Goal: Information Seeking & Learning: Learn about a topic

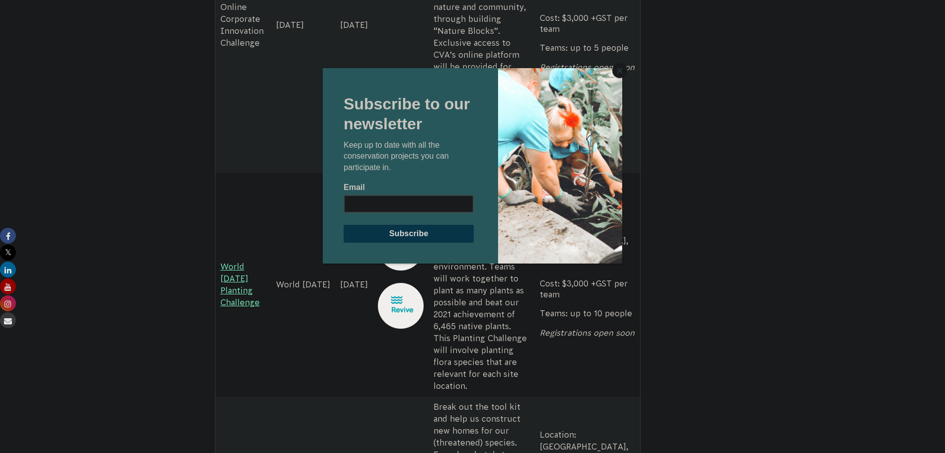
scroll to position [2739, 0]
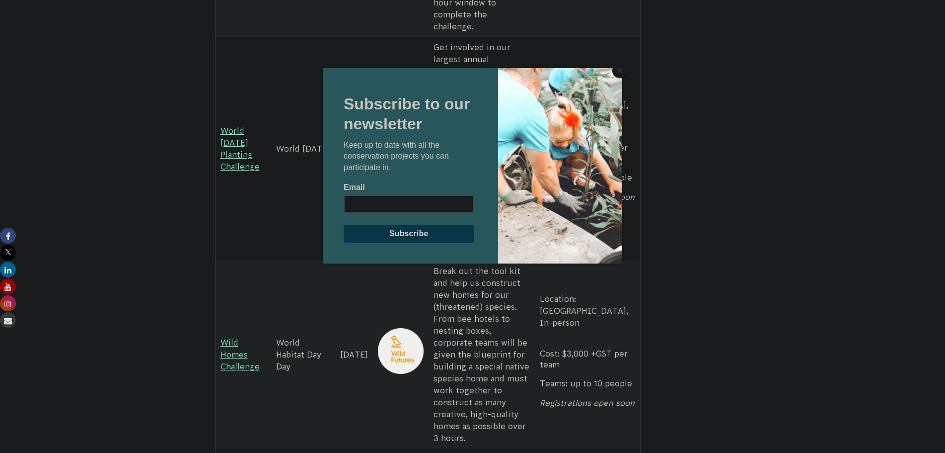
click at [616, 75] on button "Close" at bounding box center [619, 70] width 15 height 15
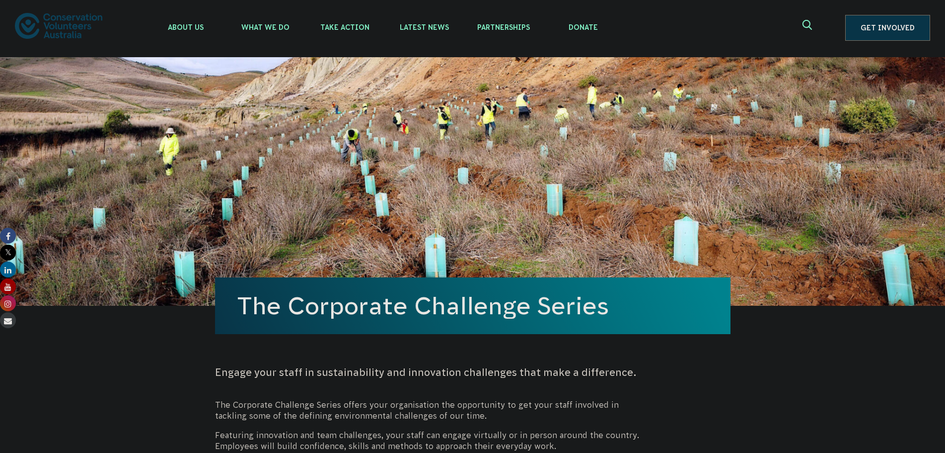
scroll to position [0, 0]
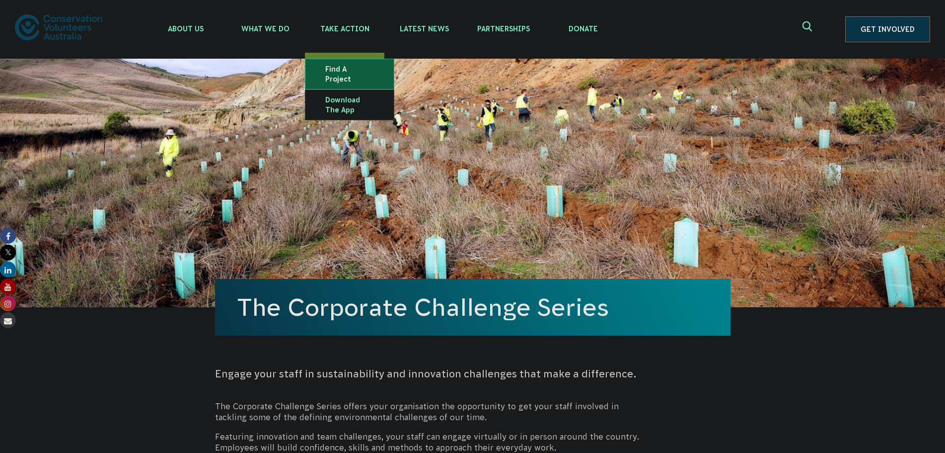
click at [350, 65] on link "Find a project" at bounding box center [349, 74] width 88 height 30
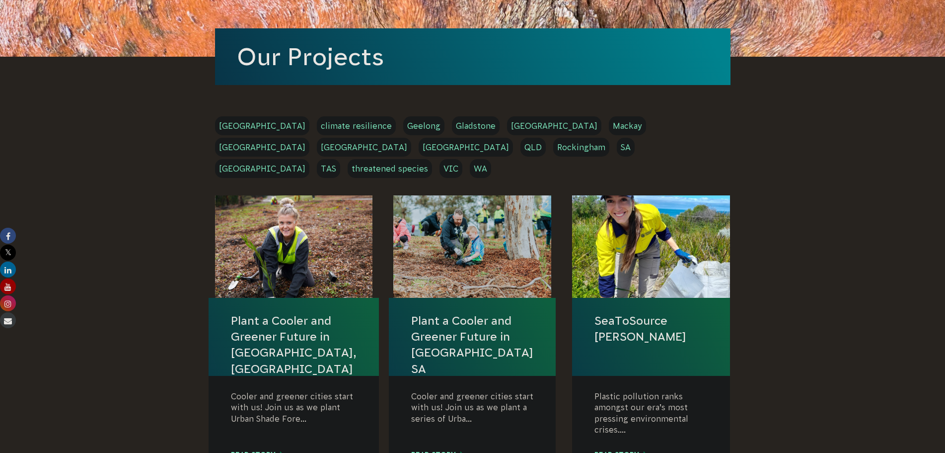
scroll to position [149, 0]
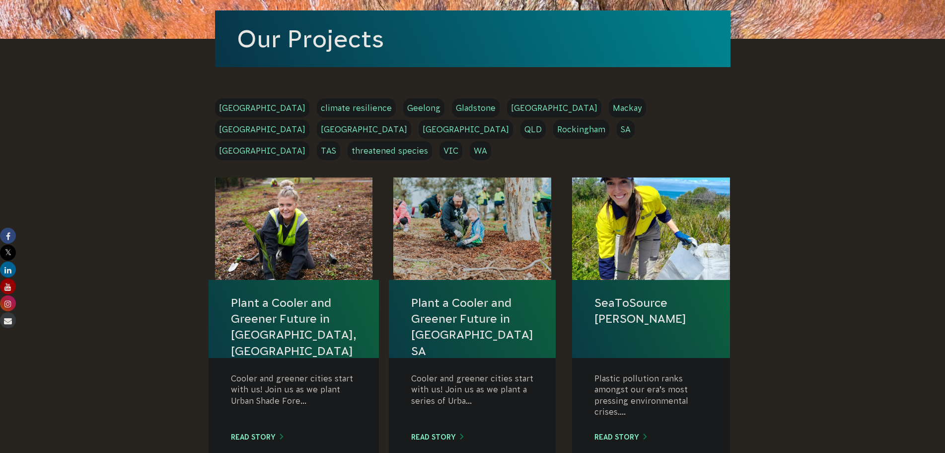
click at [546, 120] on link "QLD" at bounding box center [533, 129] width 25 height 19
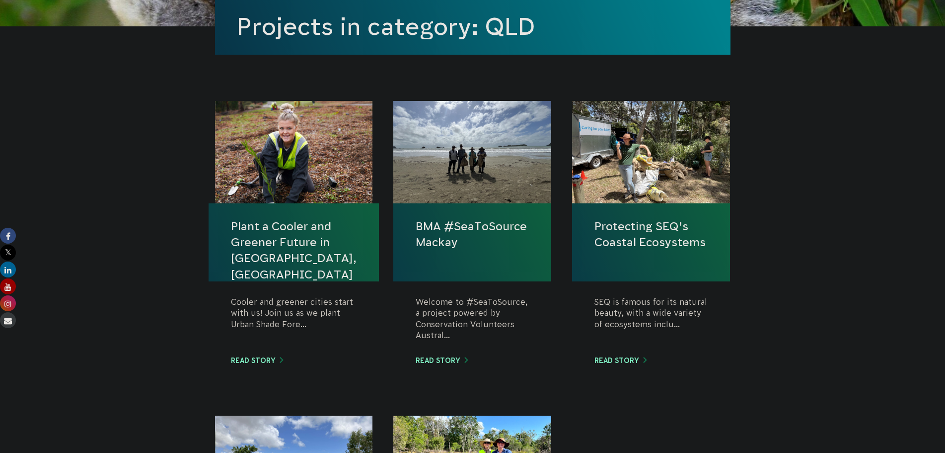
scroll to position [298, 0]
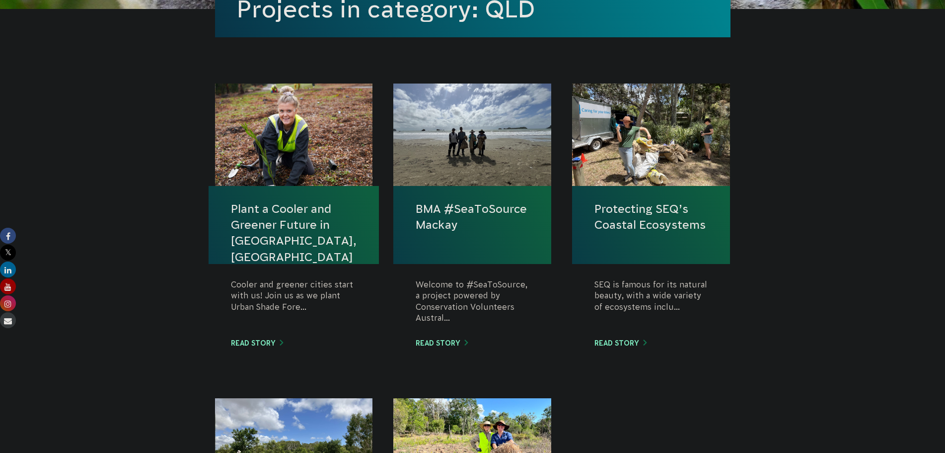
click at [304, 230] on link "Plant a Cooler and Greener Future in [GEOGRAPHIC_DATA], [GEOGRAPHIC_DATA]" at bounding box center [294, 233] width 126 height 64
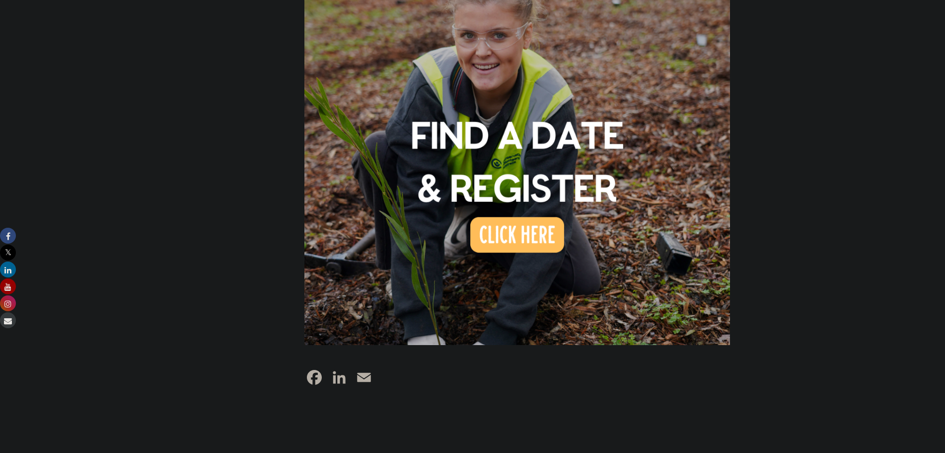
scroll to position [695, 0]
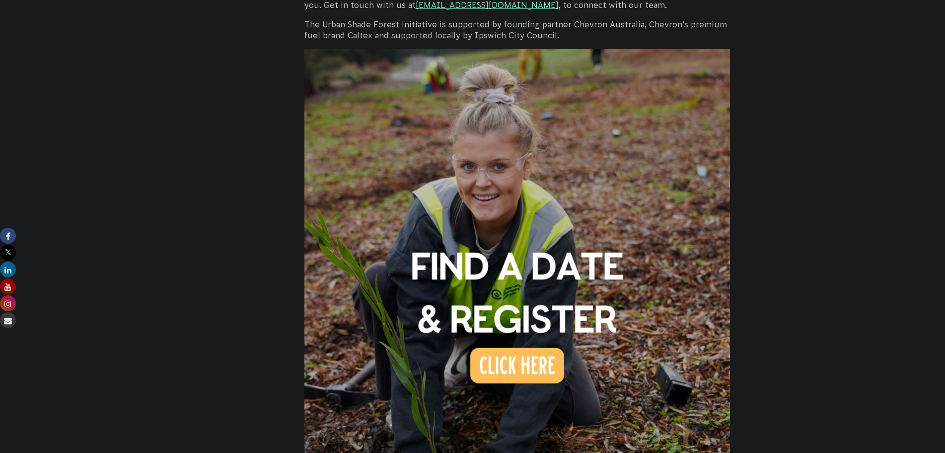
click at [540, 347] on img at bounding box center [517, 262] width 426 height 426
